Goal: Find specific page/section: Locate a particular part of the current website

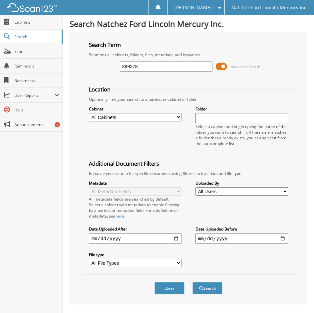
type input "889278"
click at [192, 282] on button "Search" at bounding box center [207, 288] width 30 height 12
click at [208, 291] on button "Search" at bounding box center [207, 288] width 30 height 12
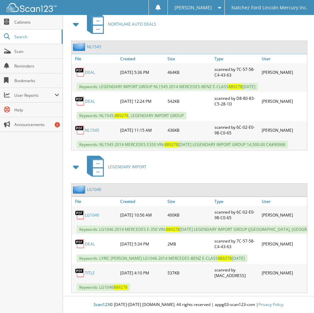
scroll to position [325, 0]
click at [95, 44] on link "NL1545" at bounding box center [94, 47] width 14 height 6
click at [88, 270] on link "TITLE" at bounding box center [90, 273] width 10 height 6
click at [79, 185] on img at bounding box center [80, 189] width 14 height 8
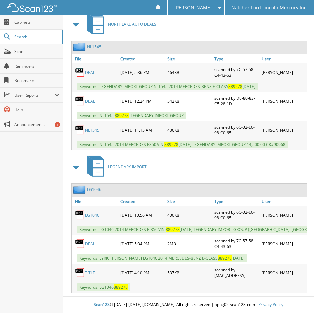
click at [91, 187] on link "LG1046" at bounding box center [94, 190] width 14 height 6
